Goal: Task Accomplishment & Management: Manage account settings

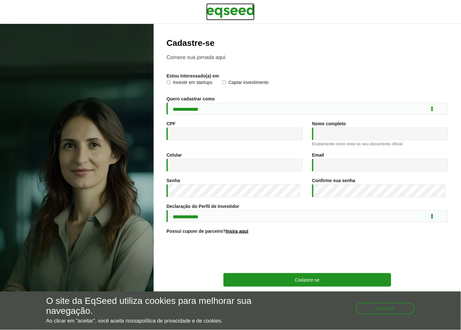
click at [217, 10] on img at bounding box center [230, 11] width 48 height 16
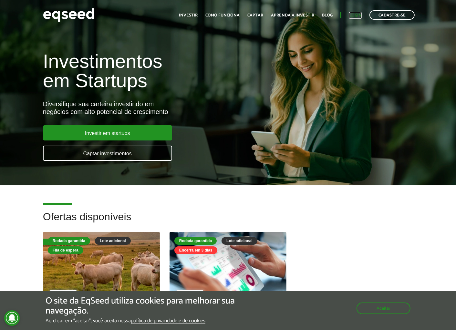
click at [354, 15] on link "Login" at bounding box center [355, 15] width 13 height 4
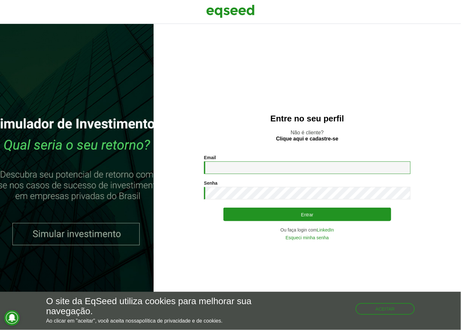
click at [248, 165] on input "Email *" at bounding box center [307, 167] width 207 height 13
type input "**********"
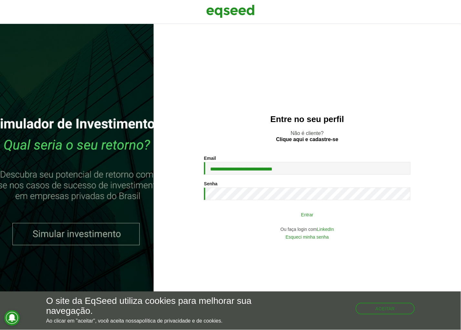
click at [274, 214] on button "Entrar" at bounding box center [307, 214] width 168 height 12
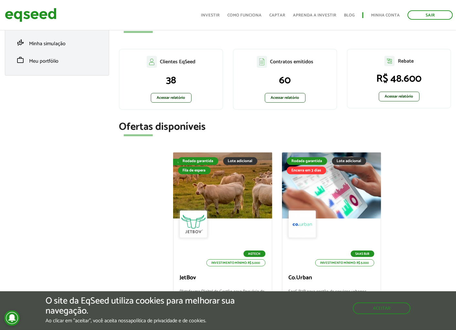
scroll to position [36, 0]
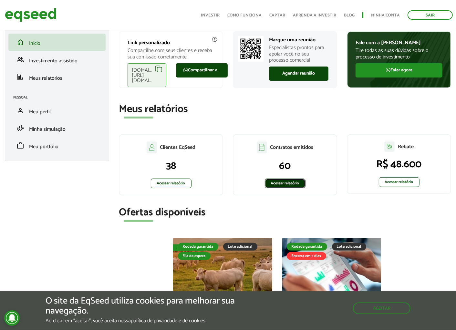
click at [278, 186] on link "Acessar relatório" at bounding box center [285, 183] width 41 height 10
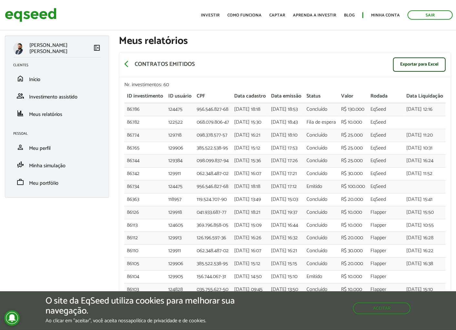
click at [282, 40] on h1 "Meus relatórios" at bounding box center [285, 40] width 332 height 11
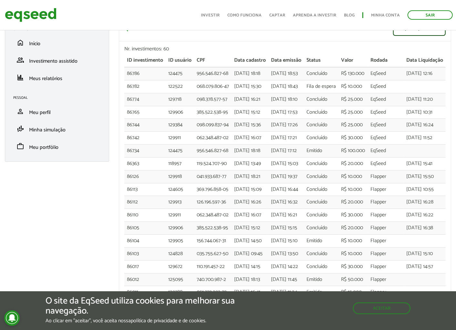
scroll to position [644, 0]
